Goal: Communication & Community: Answer question/provide support

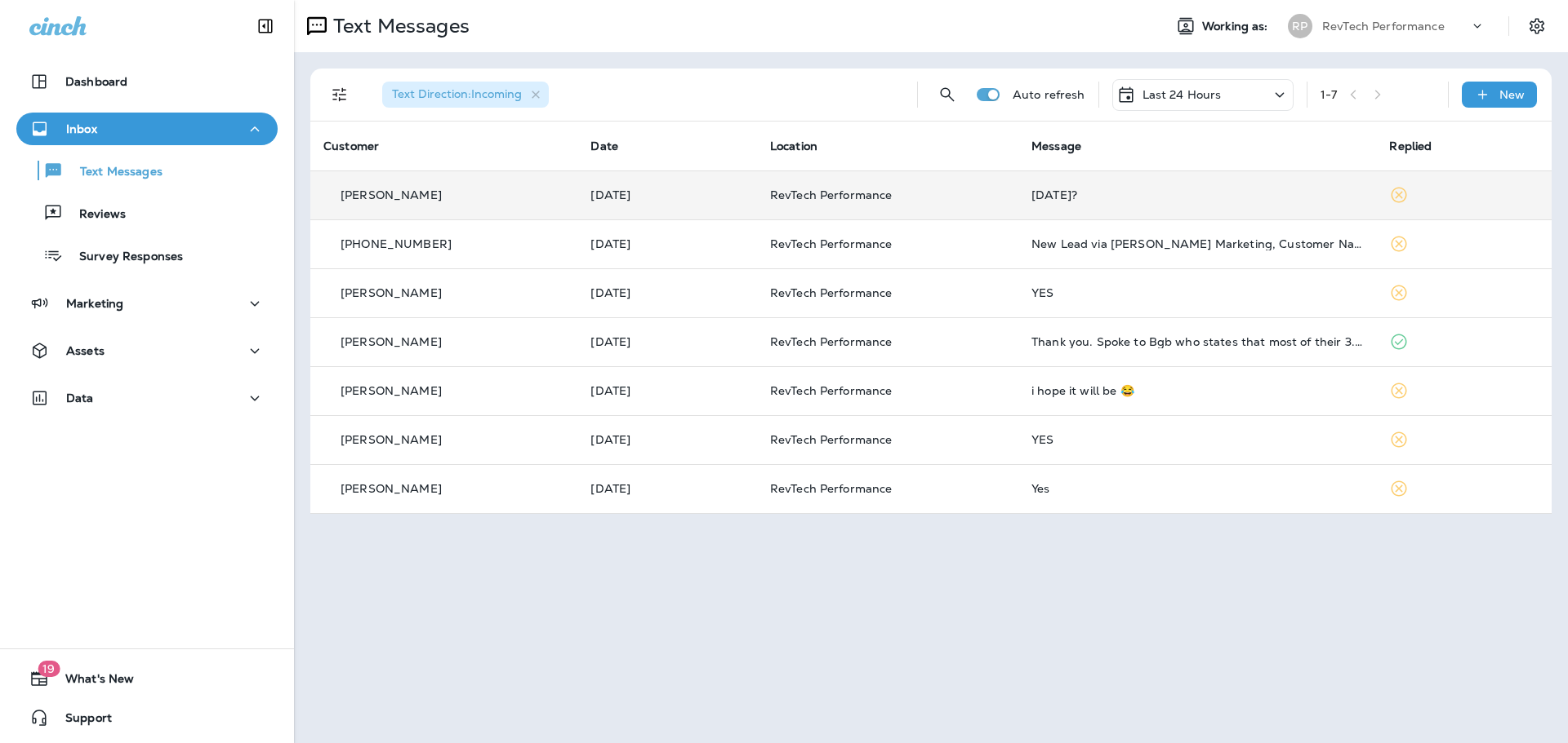
click at [1128, 190] on div "[DATE]?" at bounding box center [1197, 195] width 333 height 13
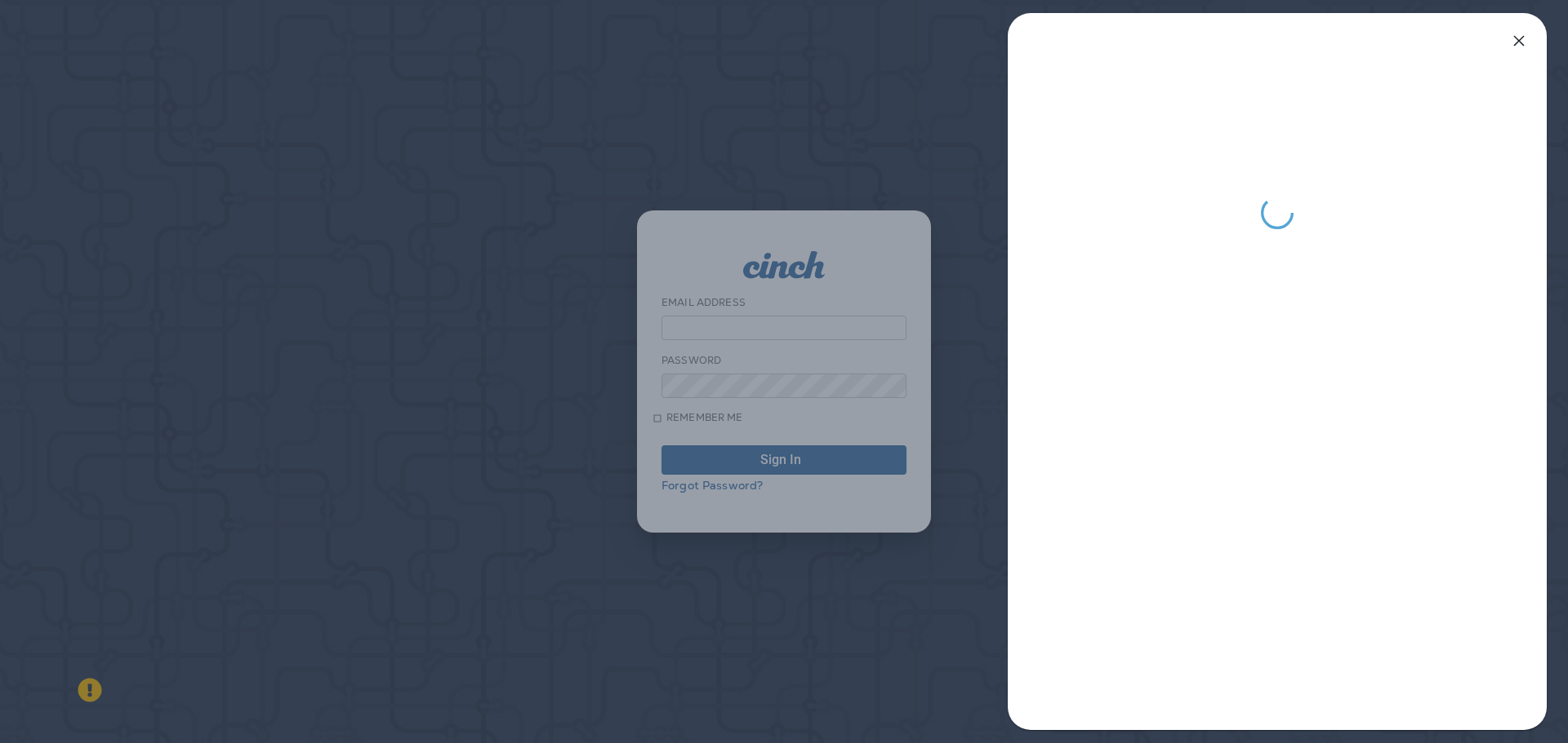
click at [685, 319] on div at bounding box center [784, 371] width 1568 height 743
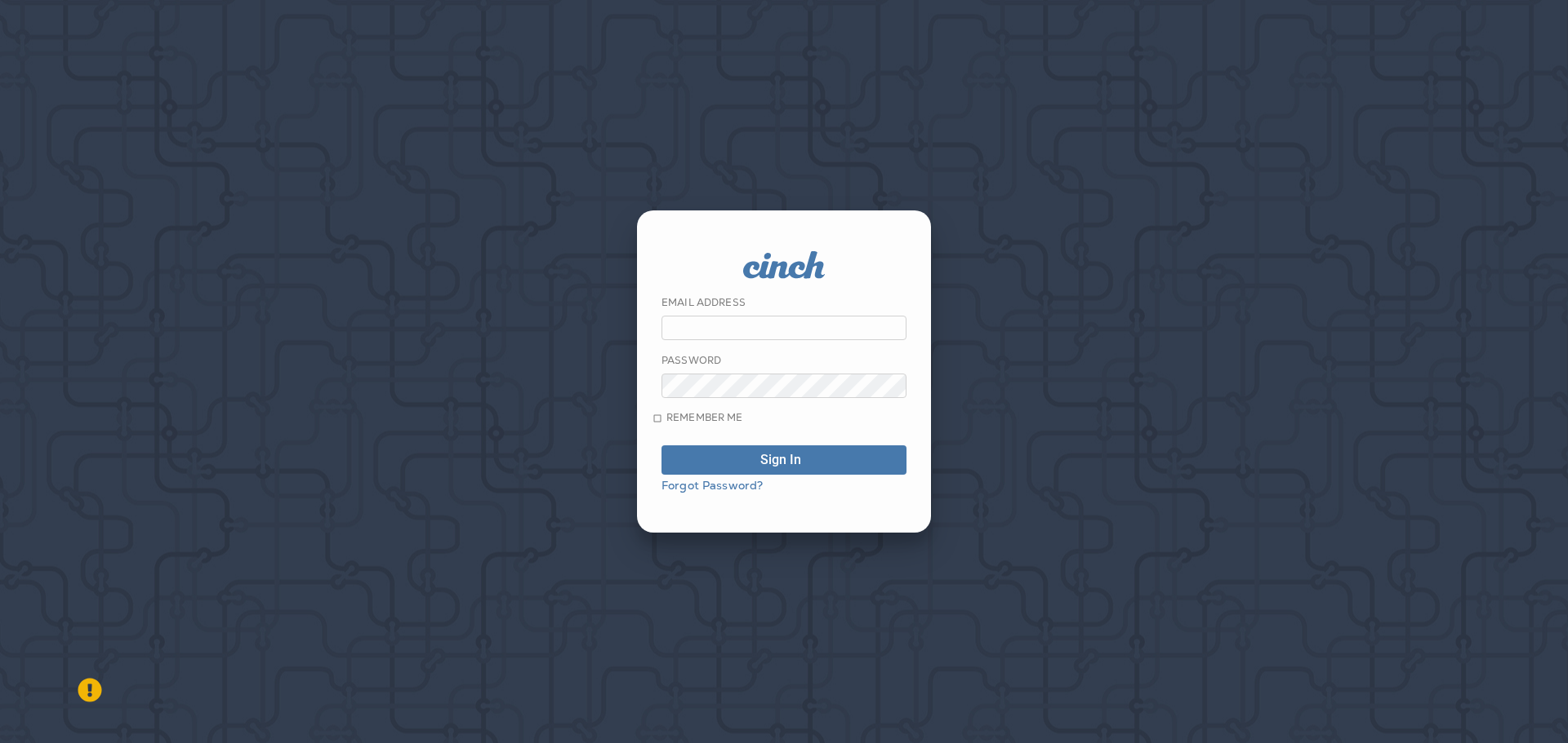
click at [809, 317] on div at bounding box center [784, 371] width 1568 height 743
click at [731, 322] on input "email" at bounding box center [784, 328] width 245 height 25
type input "**********"
click at [807, 467] on div "submit" at bounding box center [807, 460] width 0 height 13
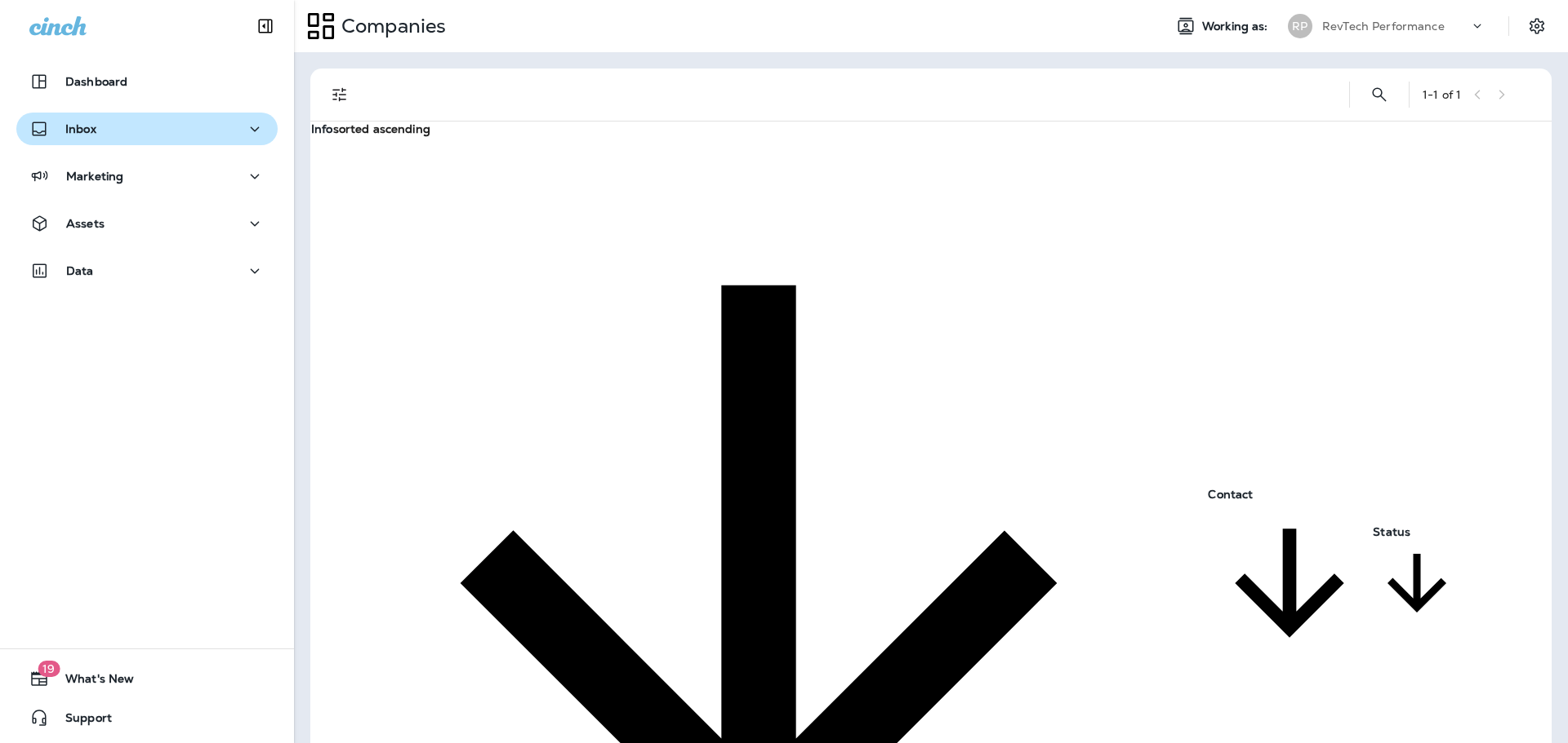
click at [109, 140] on button "Inbox" at bounding box center [147, 128] width 262 height 32
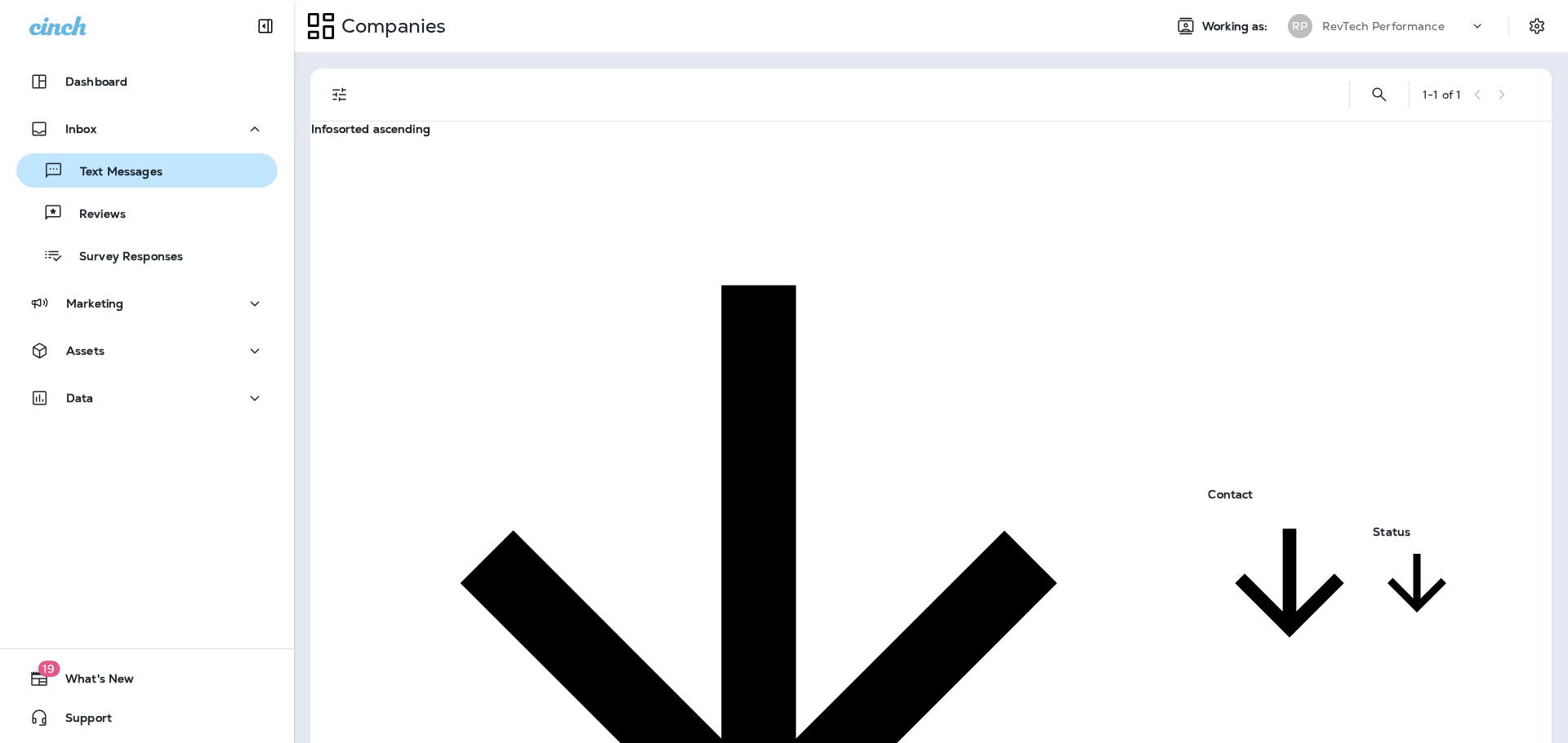
click at [119, 173] on p "Text Messages" at bounding box center [112, 172] width 99 height 16
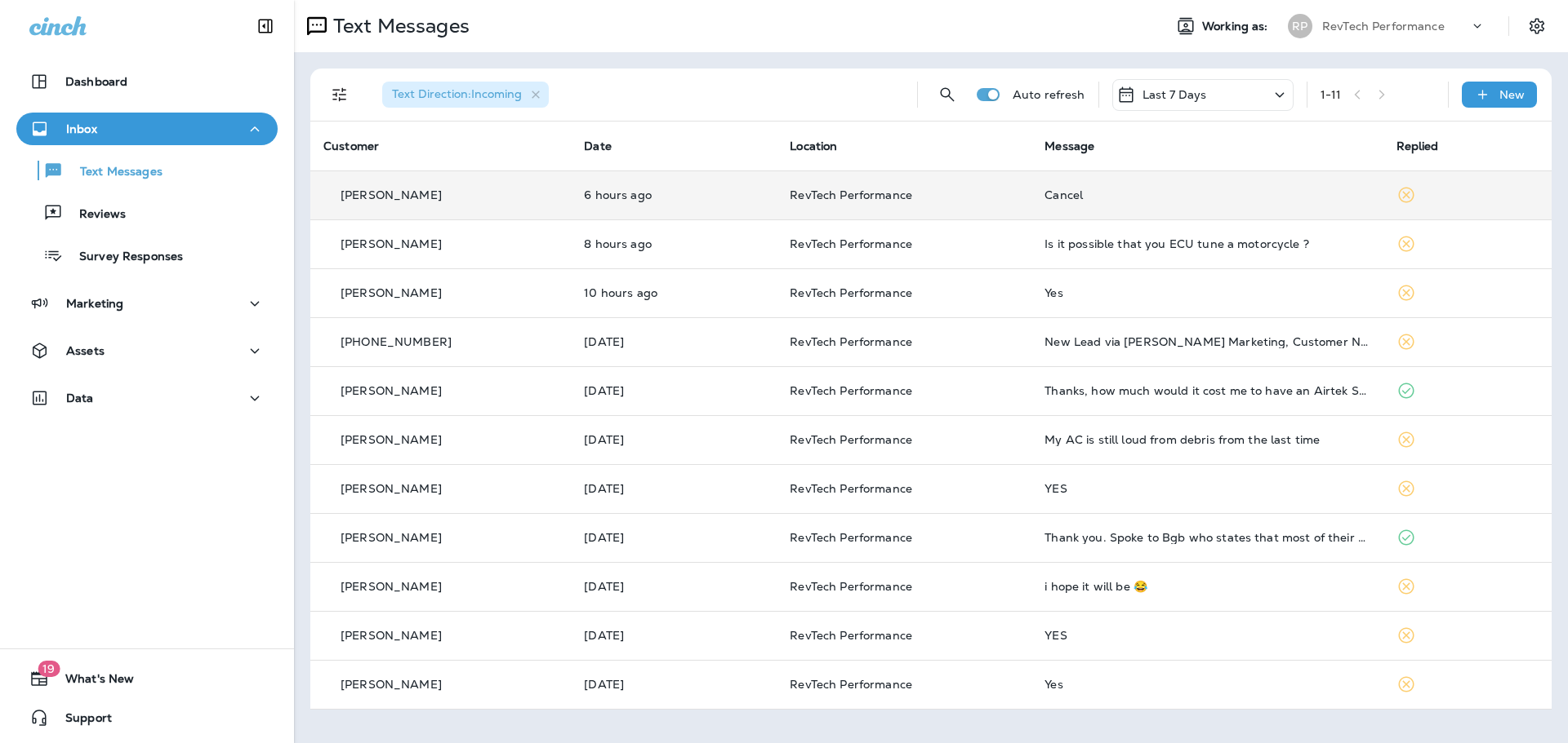
click at [691, 209] on td "6 hours ago" at bounding box center [673, 194] width 205 height 49
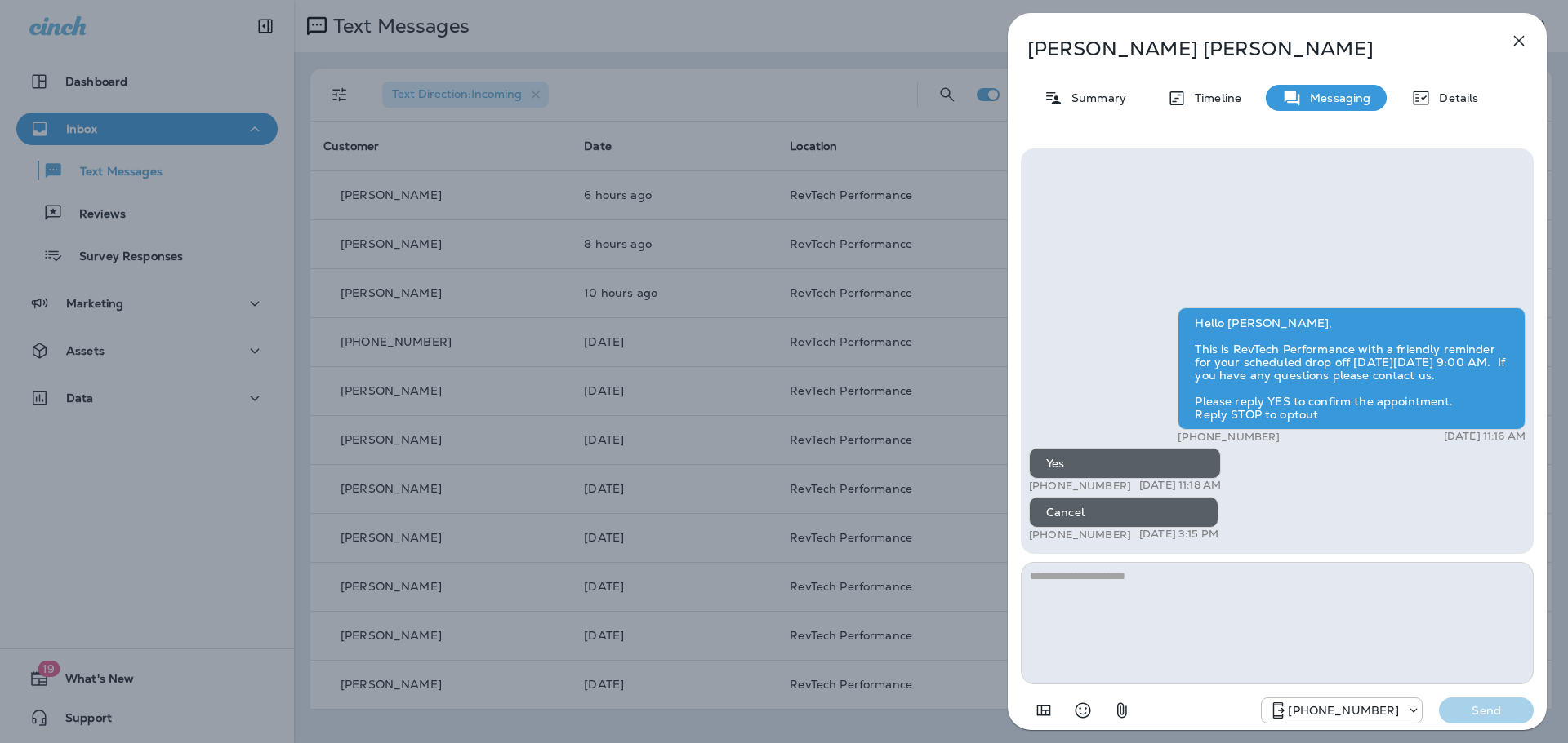
click at [1243, 587] on textarea at bounding box center [1277, 623] width 513 height 122
type textarea "**********"
click at [1484, 714] on p "Send" at bounding box center [1486, 711] width 68 height 15
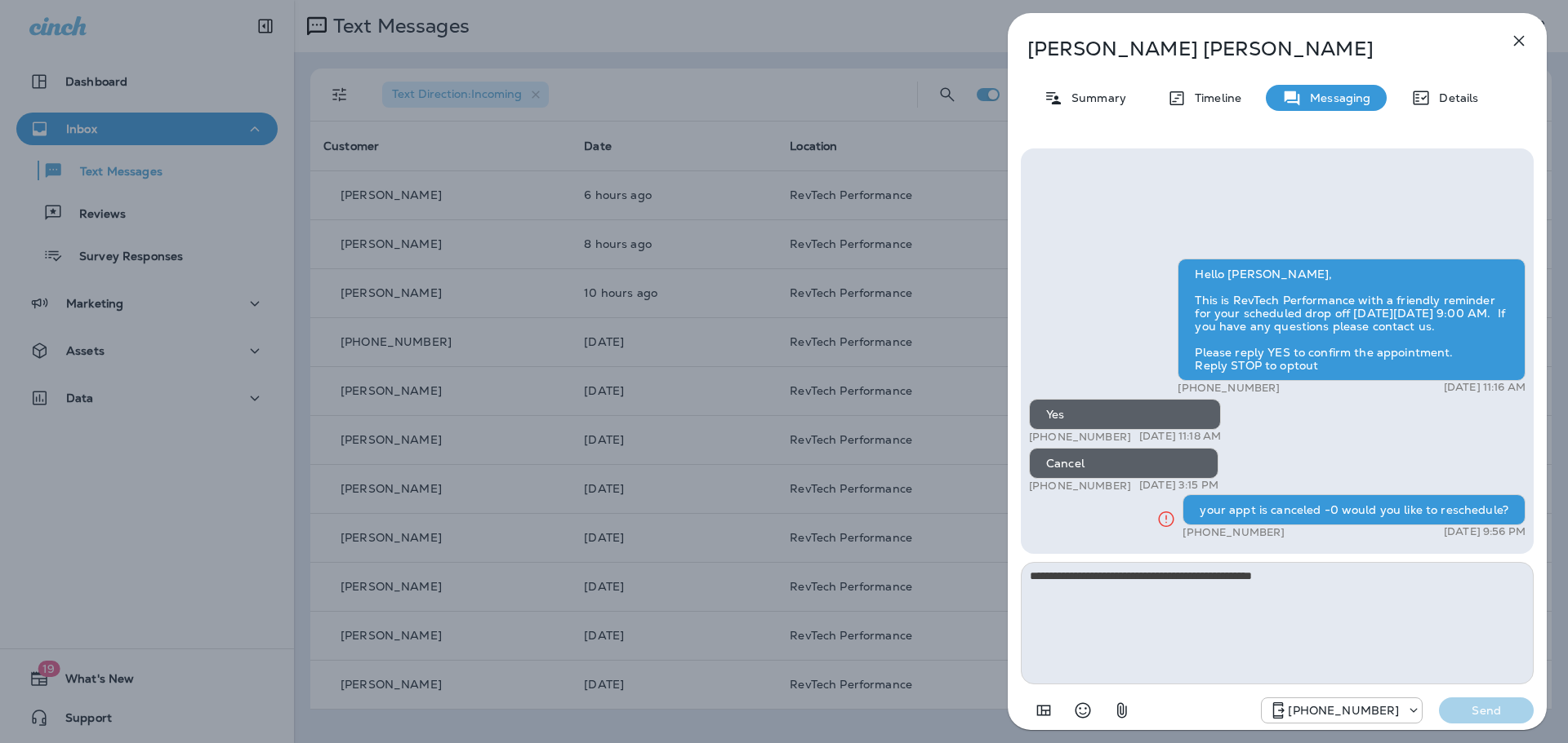
click at [542, 248] on div "[PERSON_NAME] Summary Timeline Messaging Details Hello [PERSON_NAME], This is R…" at bounding box center [784, 371] width 1568 height 743
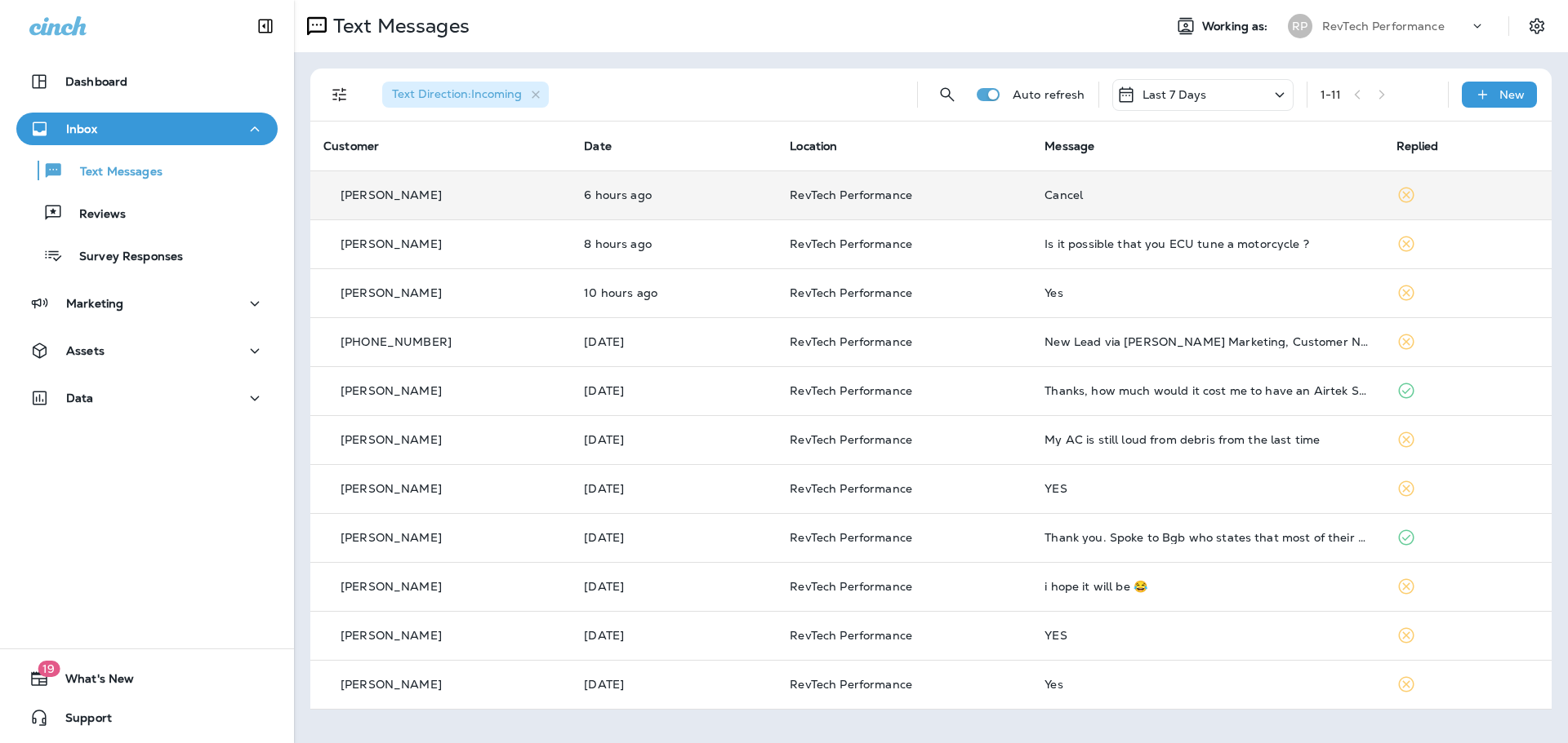
click at [777, 203] on td "6 hours ago" at bounding box center [673, 194] width 205 height 49
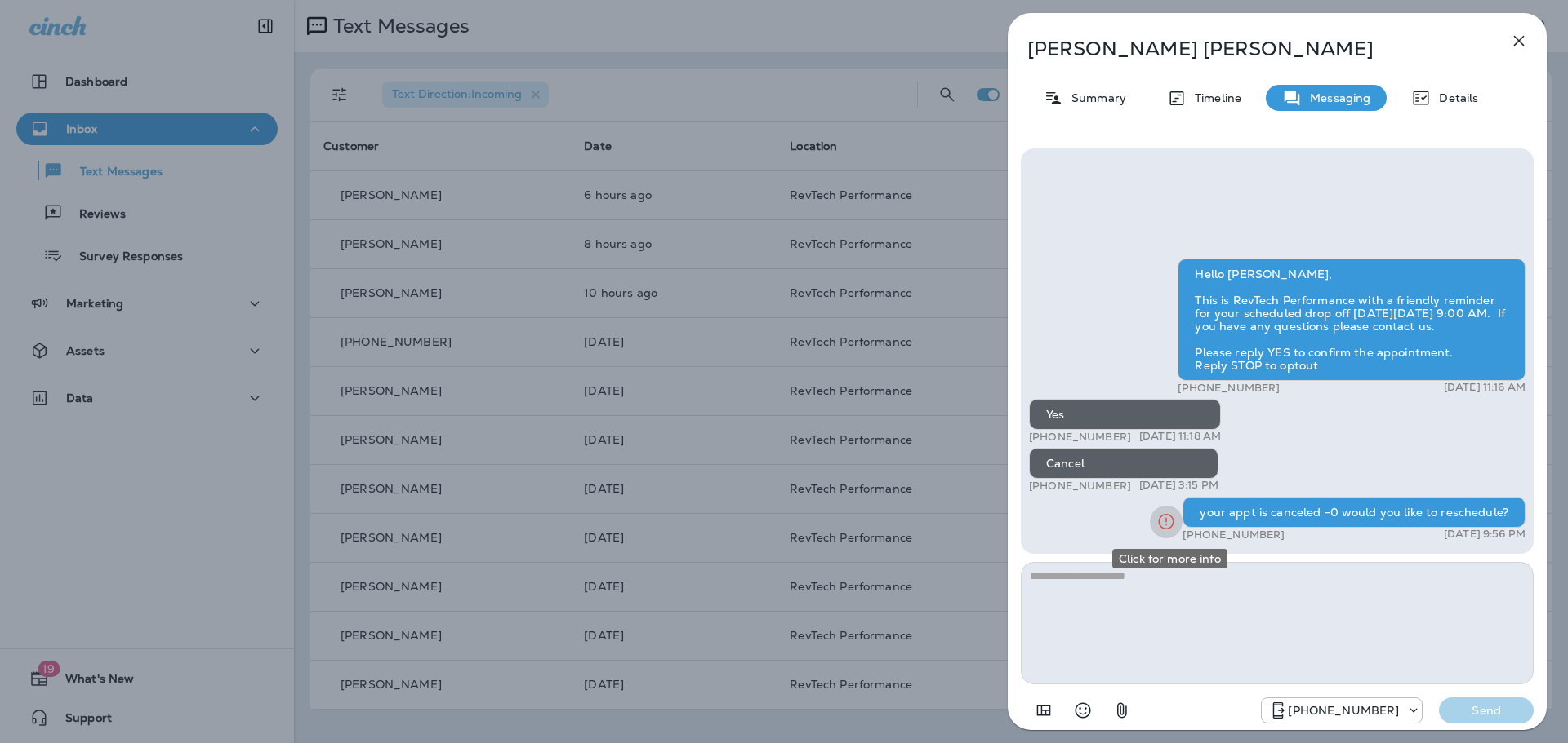
click at [1171, 520] on icon "Click for more info" at bounding box center [1165, 522] width 19 height 20
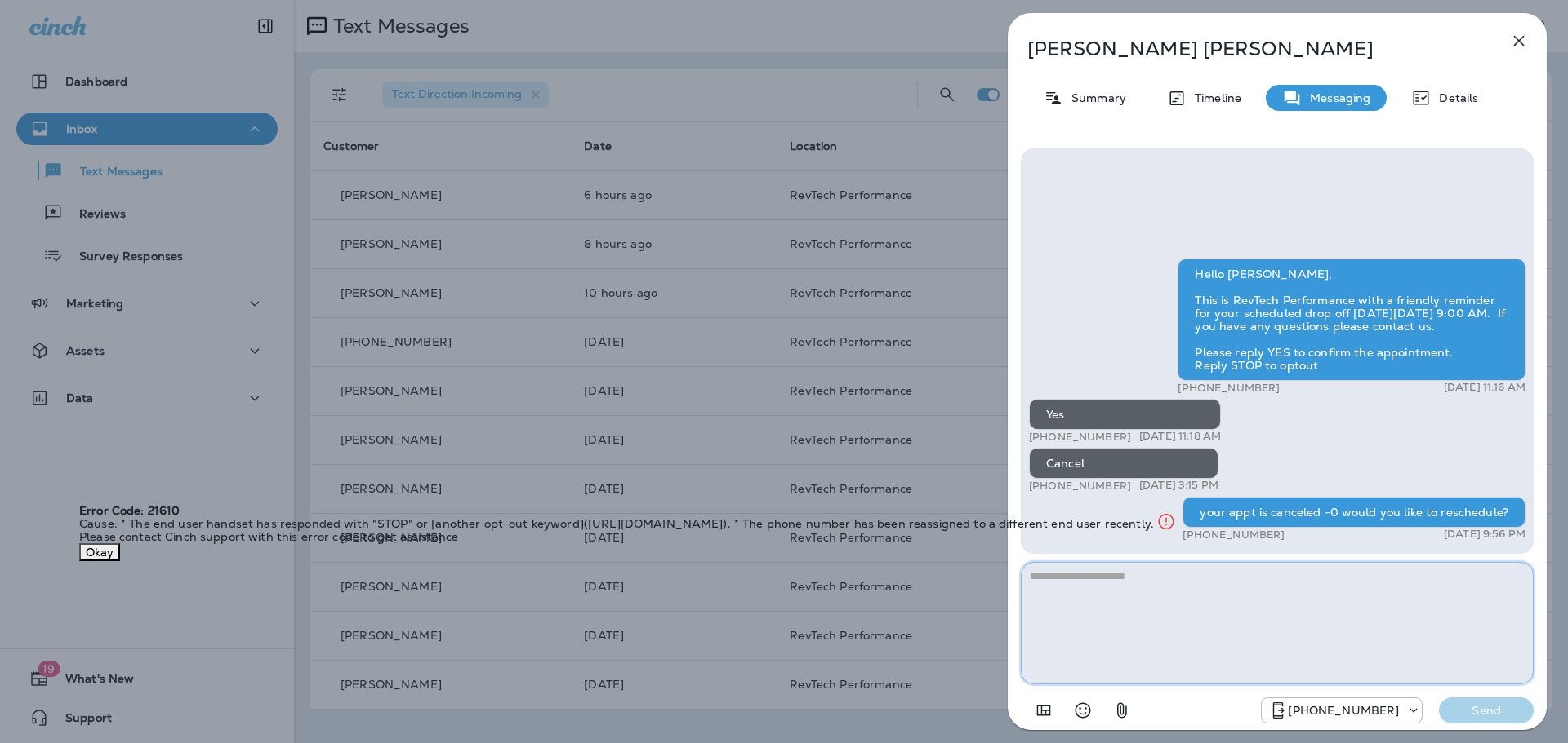
click at [1283, 592] on textarea at bounding box center [1277, 623] width 513 height 122
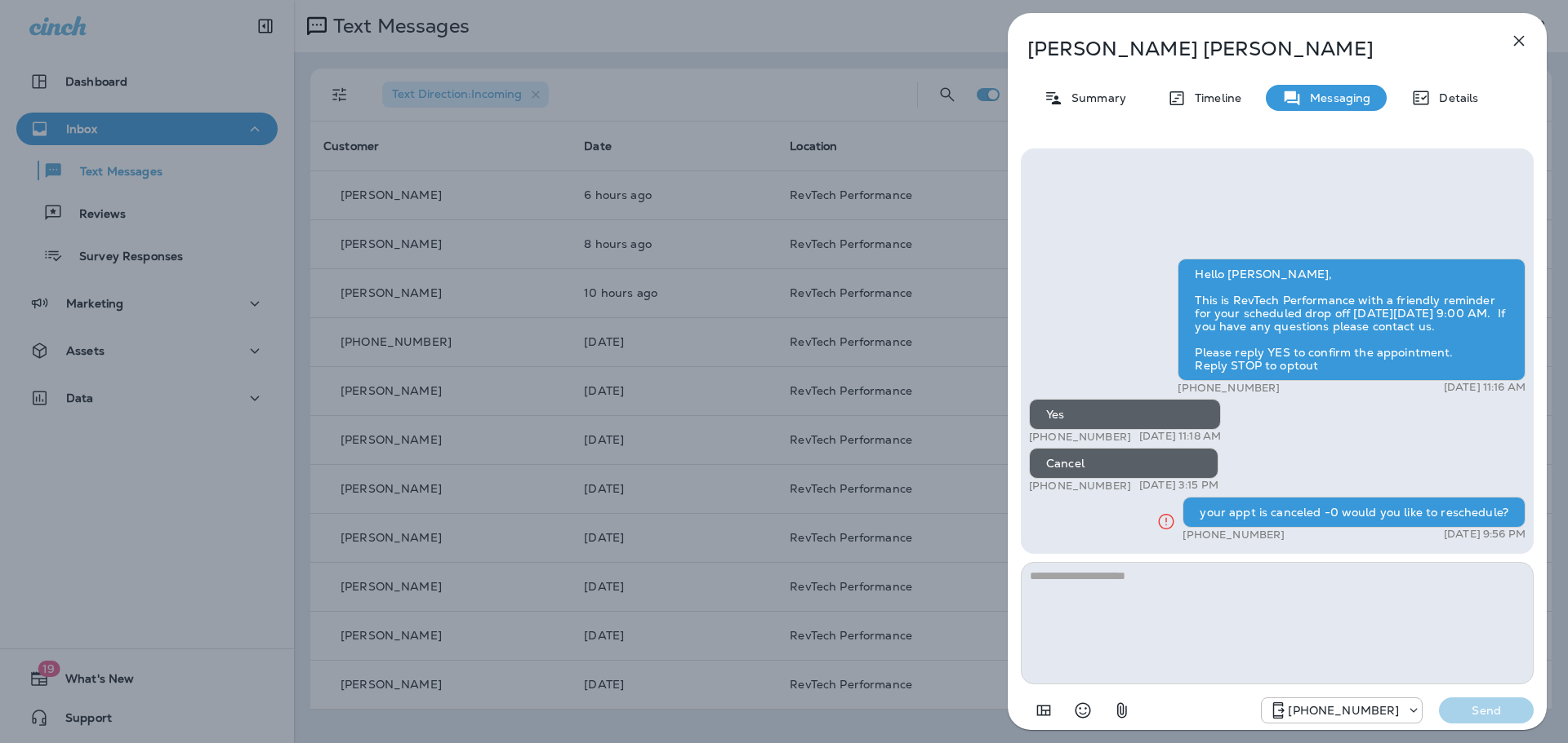
click at [1525, 44] on icon "button" at bounding box center [1518, 41] width 19 height 19
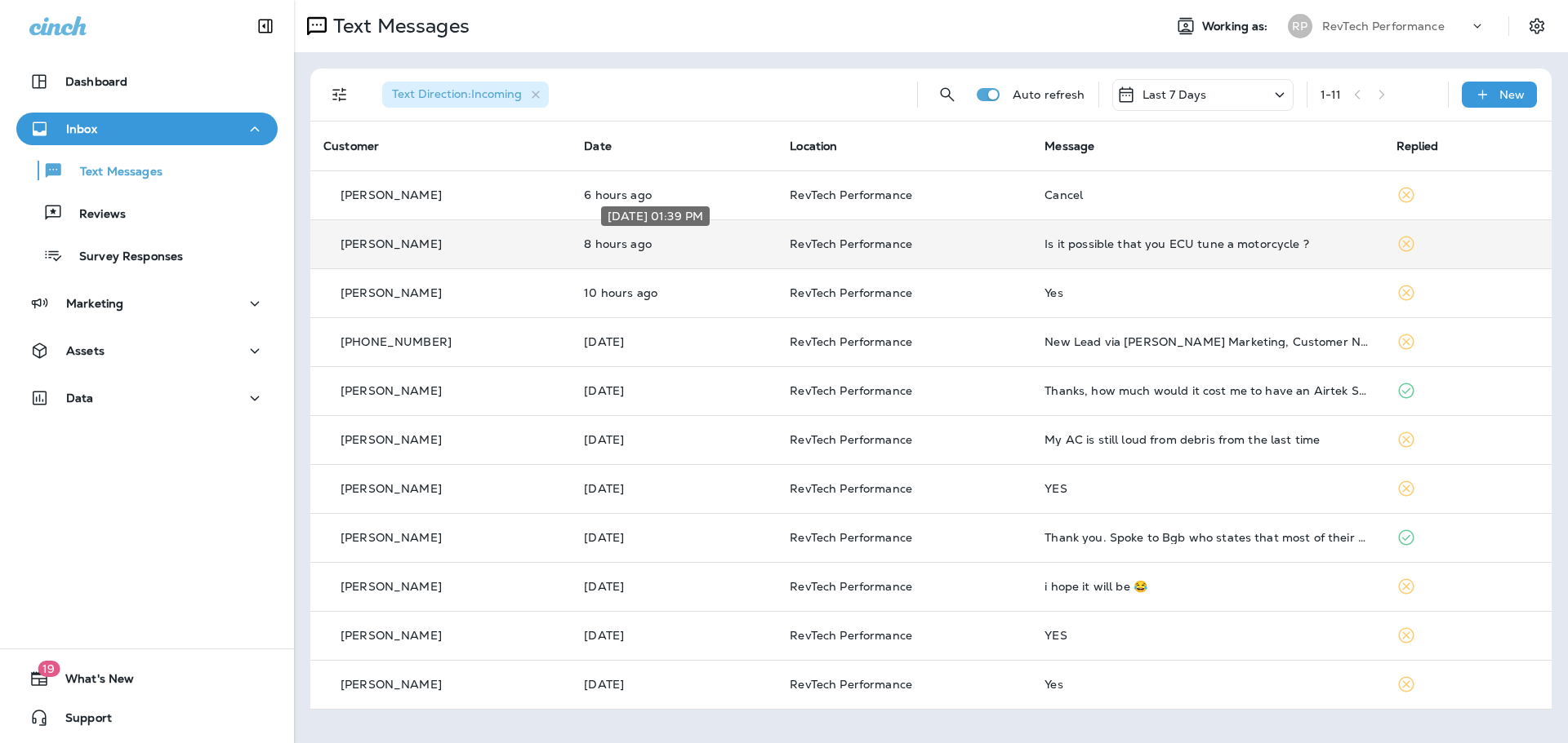
click at [605, 238] on p "8 hours ago" at bounding box center [673, 244] width 180 height 13
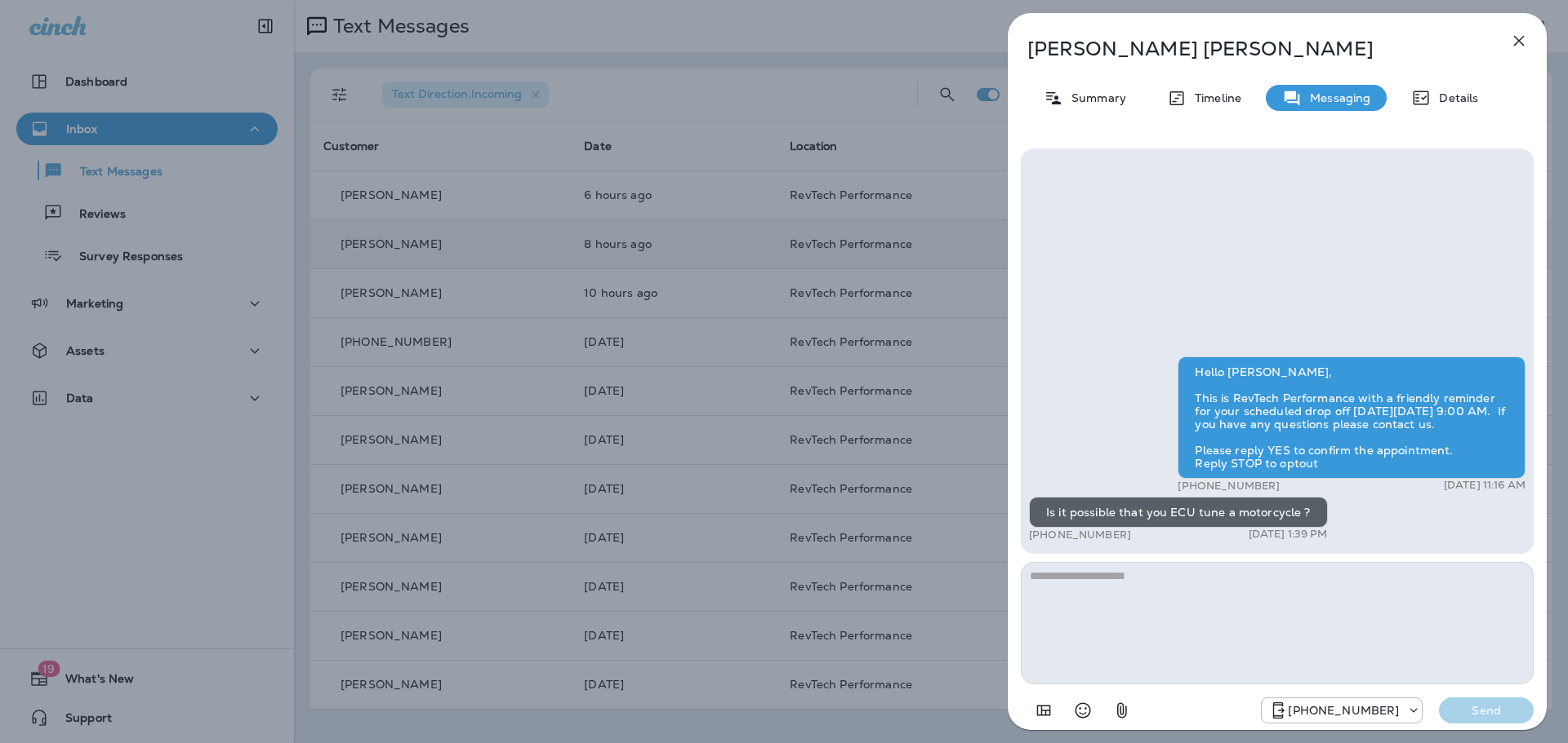
click at [1343, 630] on textarea at bounding box center [1277, 623] width 513 height 122
type textarea "**********"
click at [1496, 721] on button "Send" at bounding box center [1486, 711] width 95 height 26
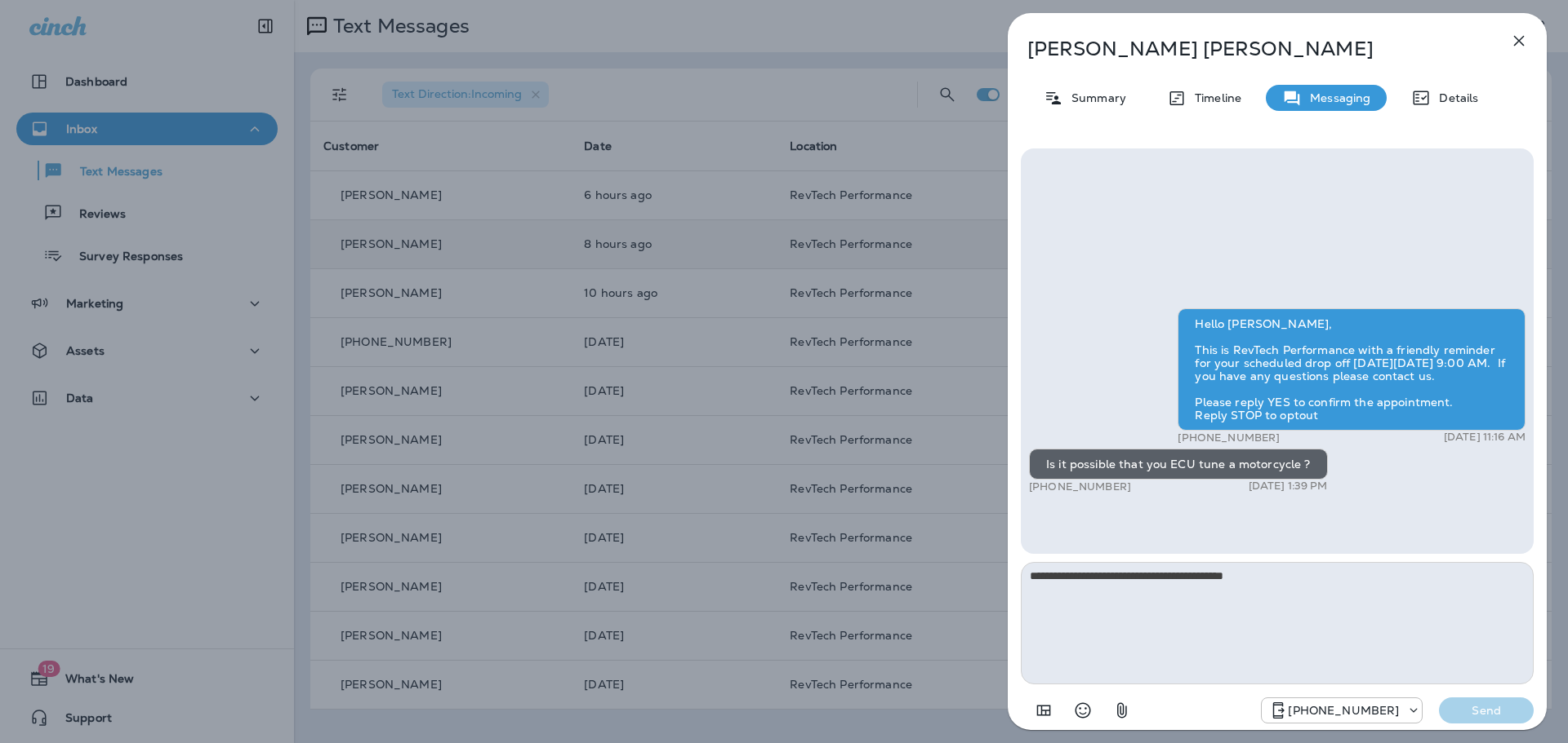
click at [1504, 701] on div "[PHONE_NUMBER] Send" at bounding box center [1397, 711] width 273 height 26
click at [1524, 42] on icon "button" at bounding box center [1518, 41] width 19 height 19
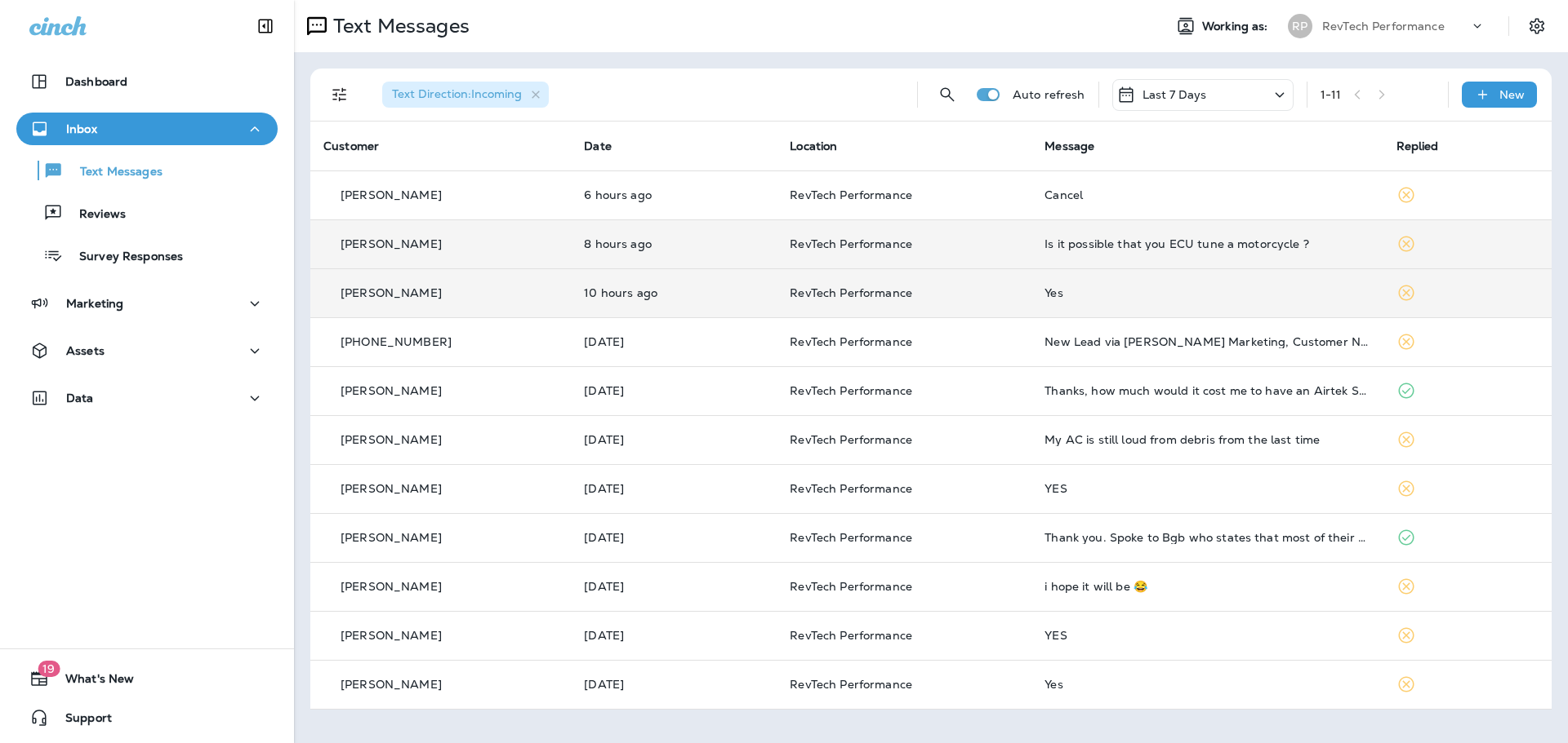
click at [1006, 311] on td "RevTech Performance" at bounding box center [904, 293] width 255 height 49
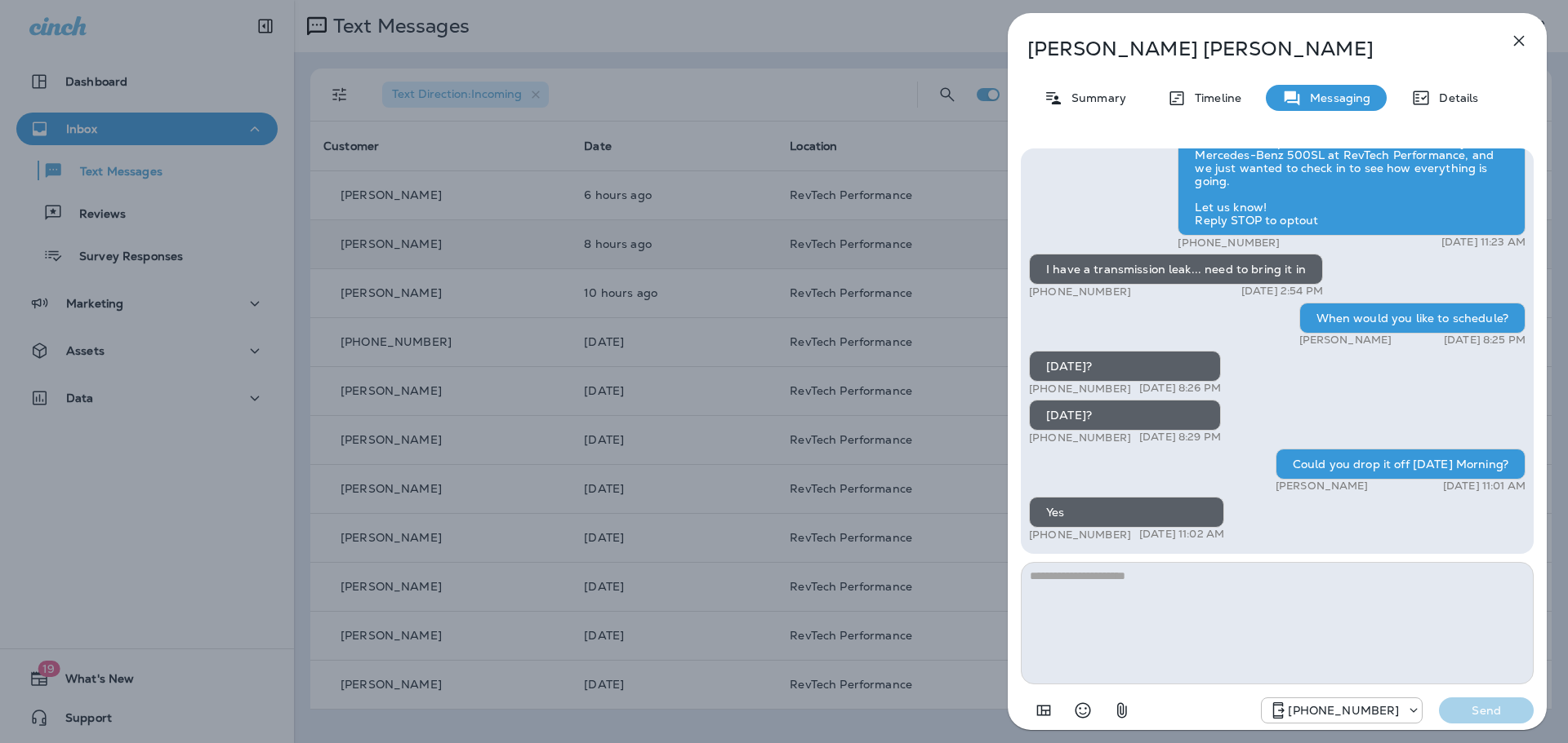
click at [1288, 607] on textarea at bounding box center [1277, 623] width 513 height 122
click at [1515, 52] on button "button" at bounding box center [1518, 41] width 32 height 32
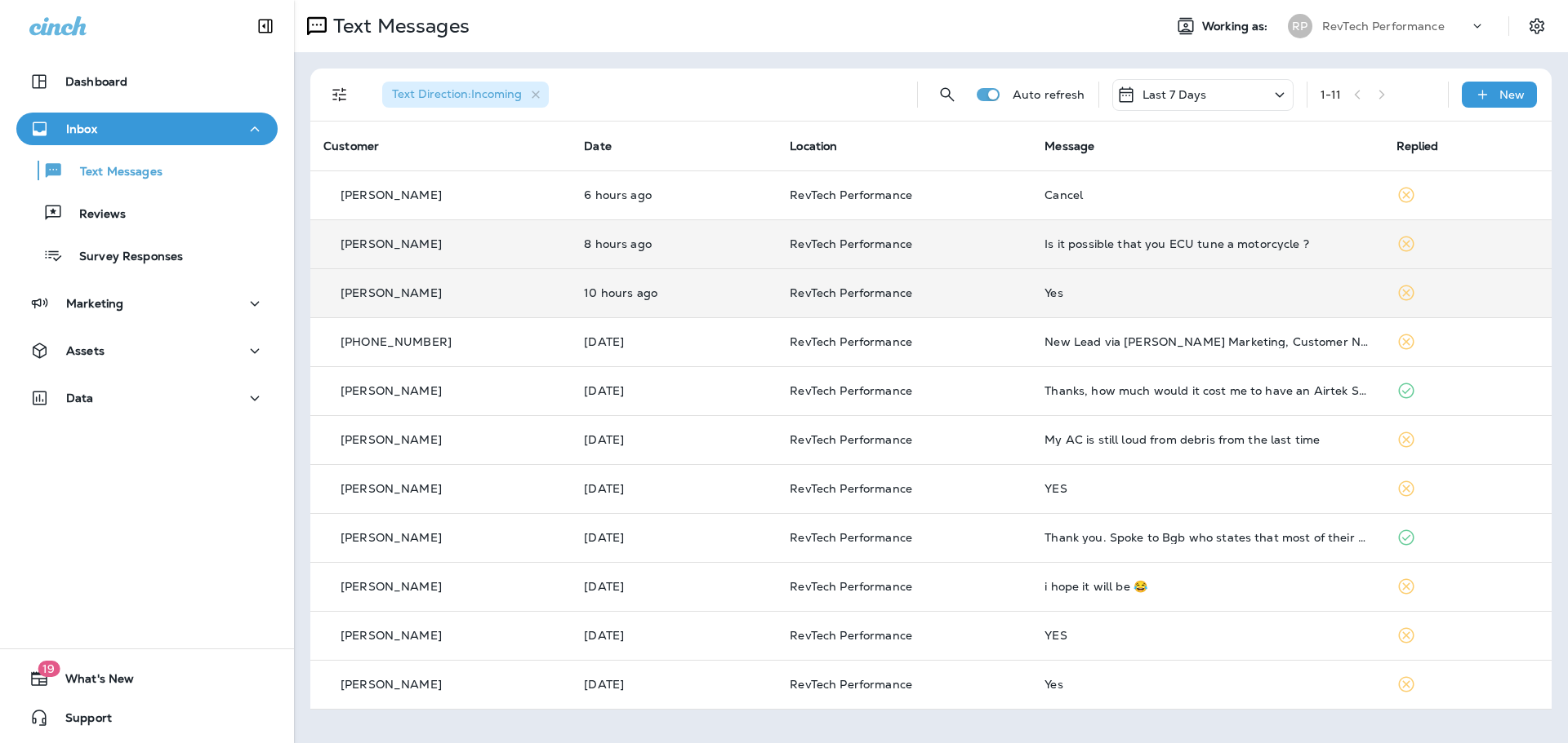
click at [1130, 299] on td "Yes" at bounding box center [1206, 293] width 351 height 49
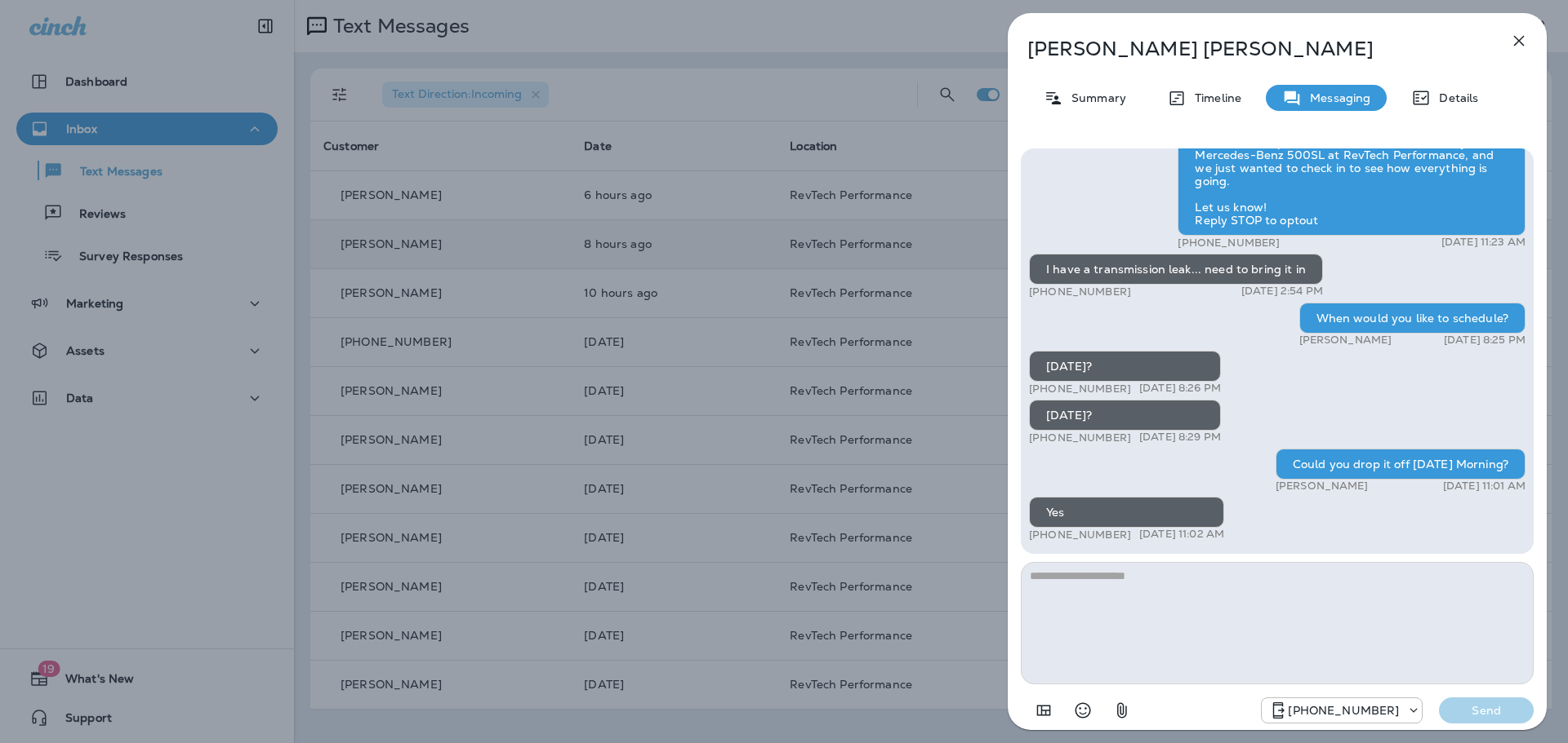
drag, startPoint x: 1188, startPoint y: 613, endPoint x: 1198, endPoint y: 592, distance: 23.3
click at [1190, 612] on textarea at bounding box center [1277, 623] width 513 height 122
click at [1081, 583] on textarea "**********" at bounding box center [1277, 623] width 513 height 122
type textarea "**********"
drag, startPoint x: 1493, startPoint y: 716, endPoint x: 1454, endPoint y: 462, distance: 257.0
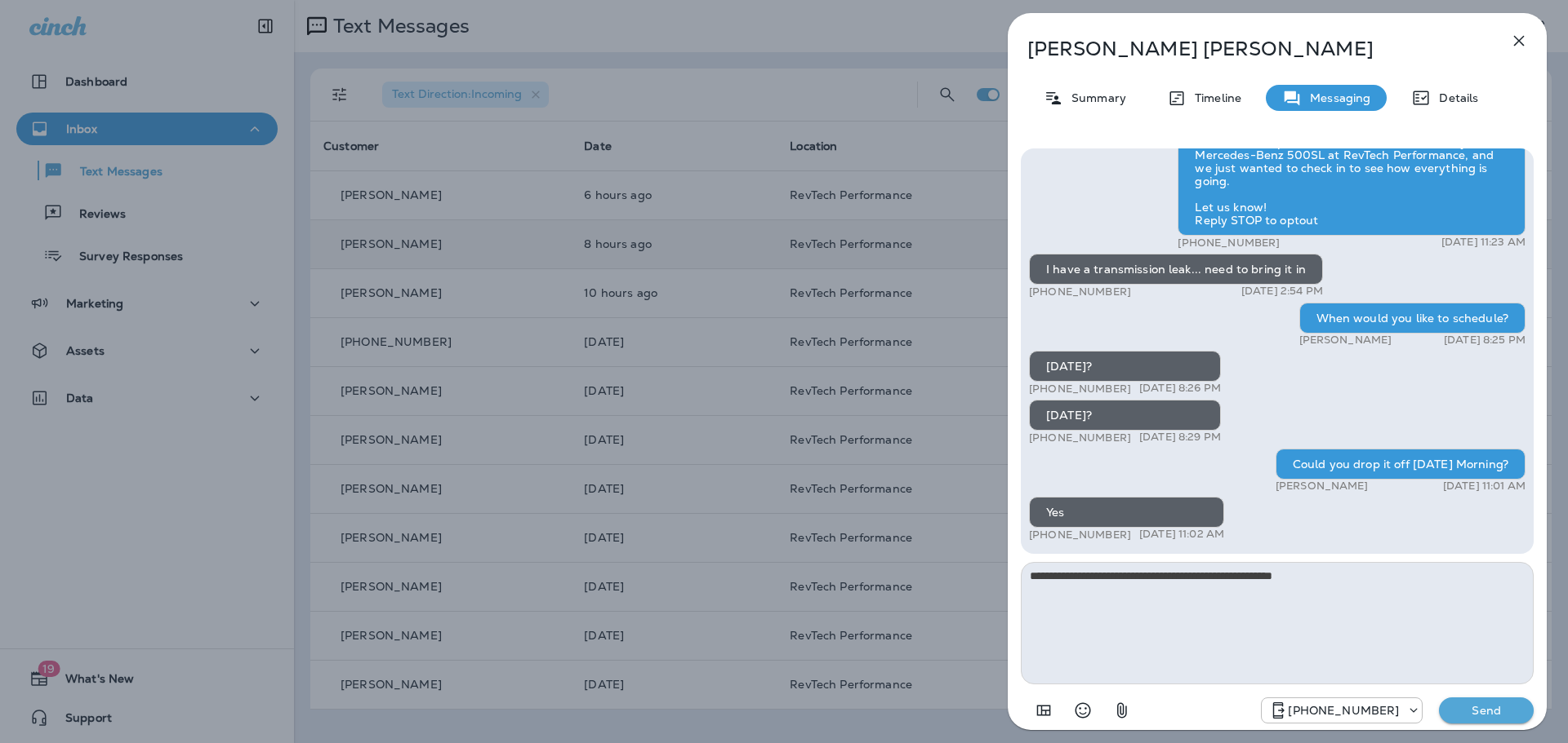
click at [1495, 714] on p "Send" at bounding box center [1486, 711] width 68 height 15
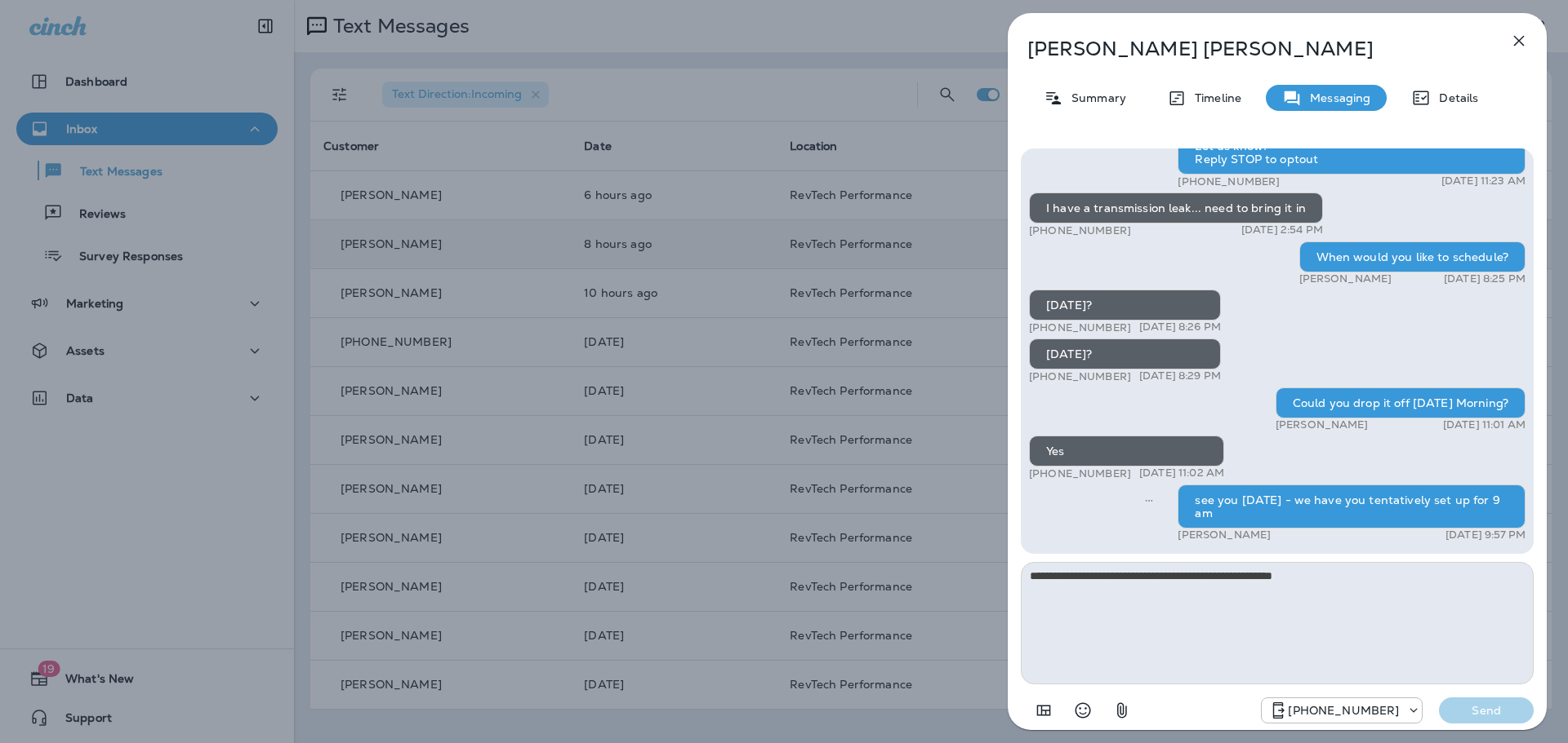
click at [1525, 45] on icon "button" at bounding box center [1518, 41] width 19 height 19
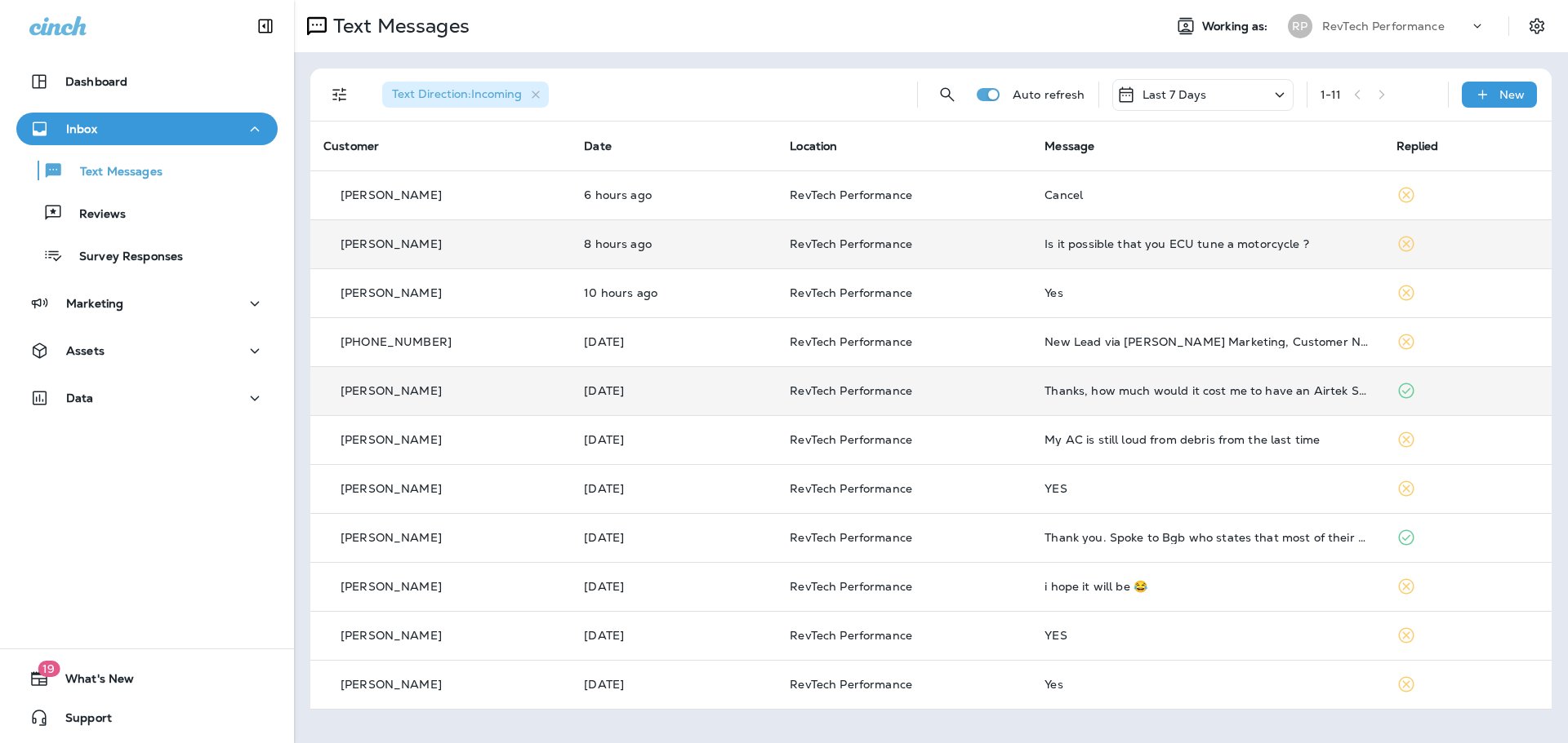
click at [1125, 384] on td "Thanks, how much would it cost me to have an Airtek Stage 2 installed? I got a …" at bounding box center [1206, 390] width 351 height 49
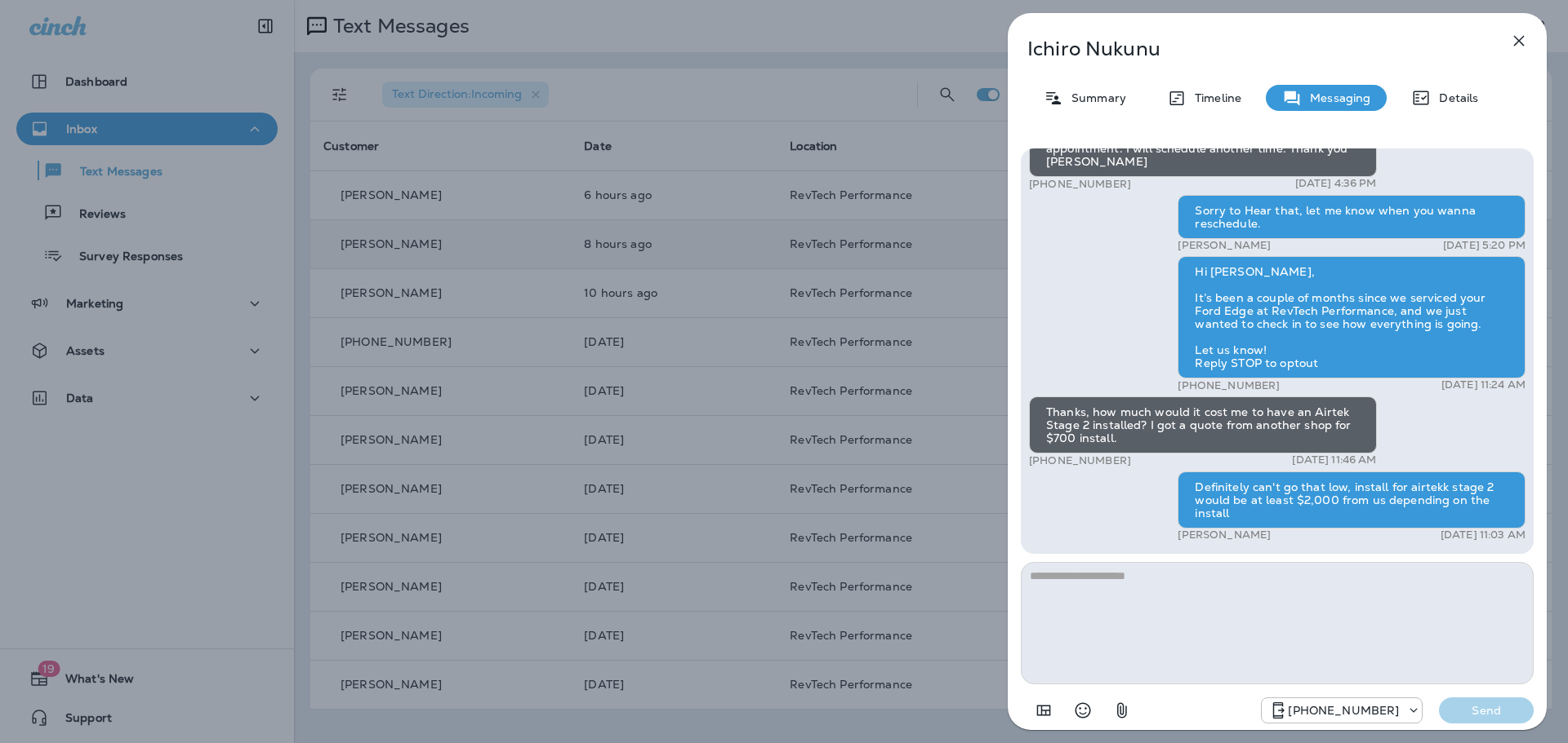
click at [1515, 45] on icon "button" at bounding box center [1519, 41] width 11 height 11
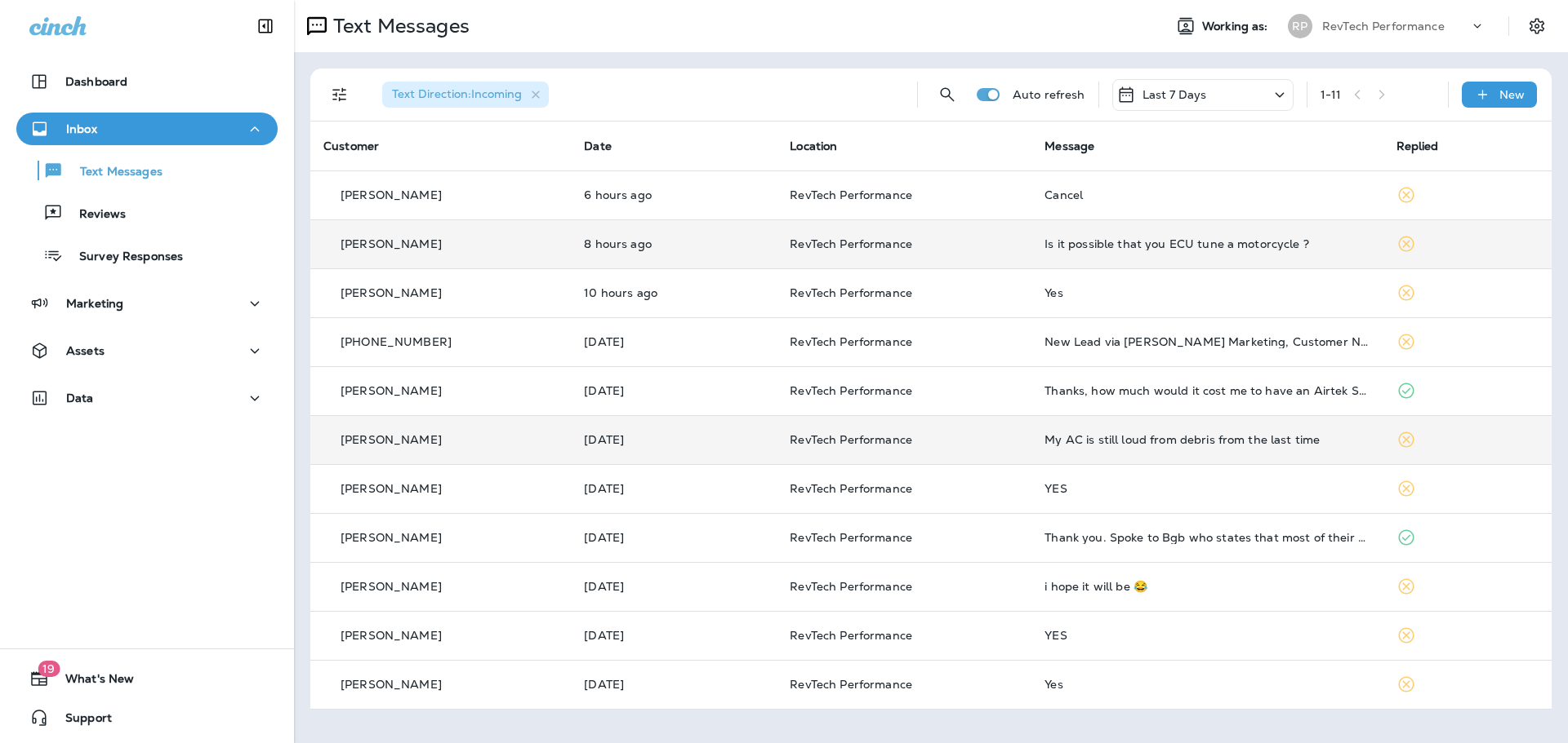
click at [1181, 436] on div "My AC is still loud from debris from the last time" at bounding box center [1207, 440] width 325 height 13
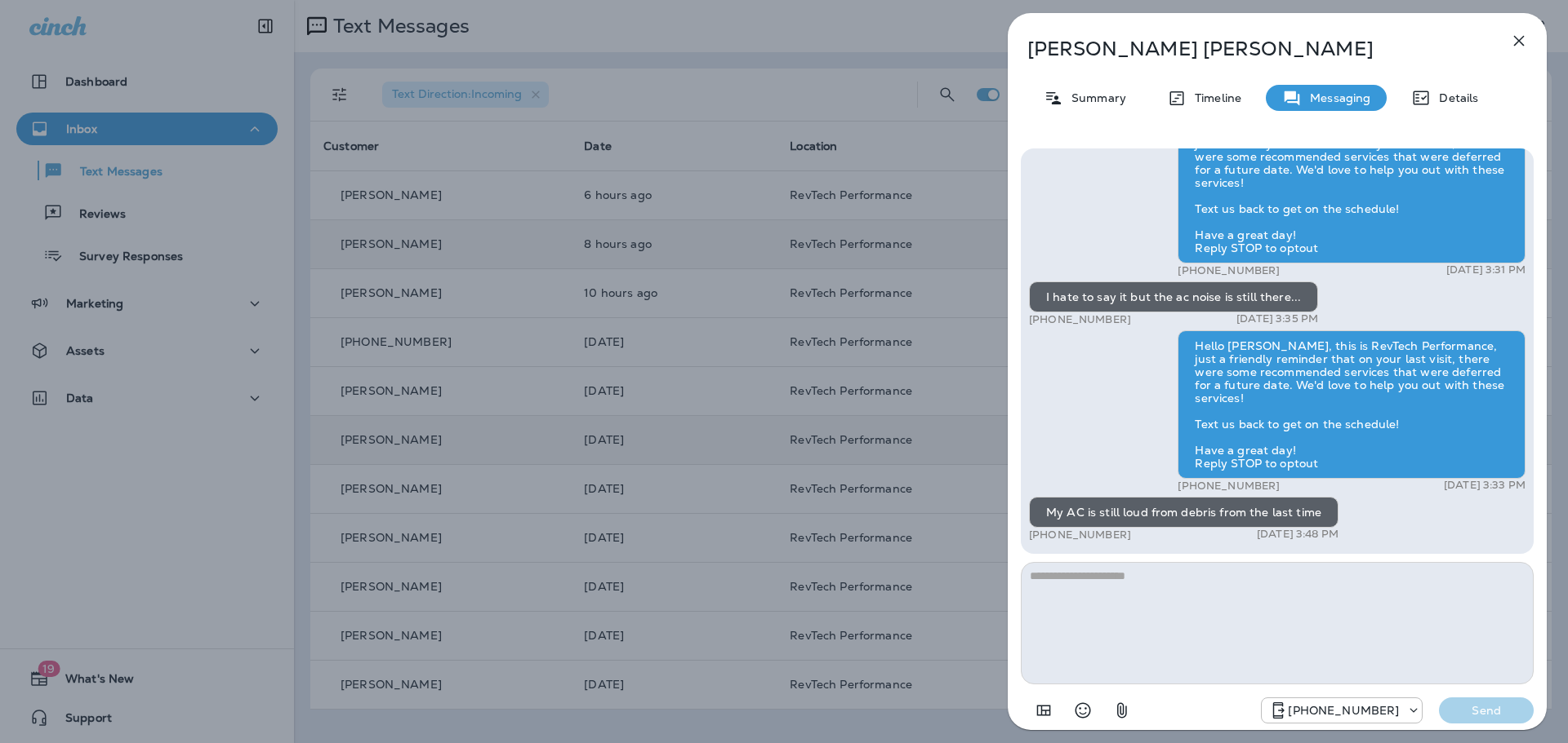
click at [1511, 40] on icon "button" at bounding box center [1518, 41] width 19 height 19
